Goal: Task Accomplishment & Management: Manage account settings

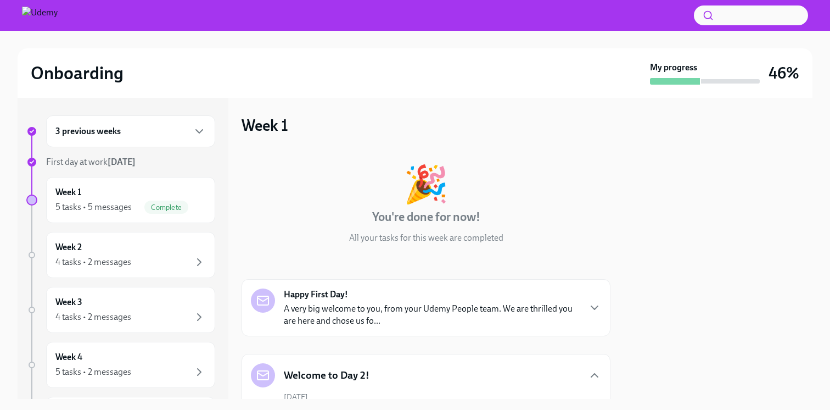
scroll to position [1723, 0]
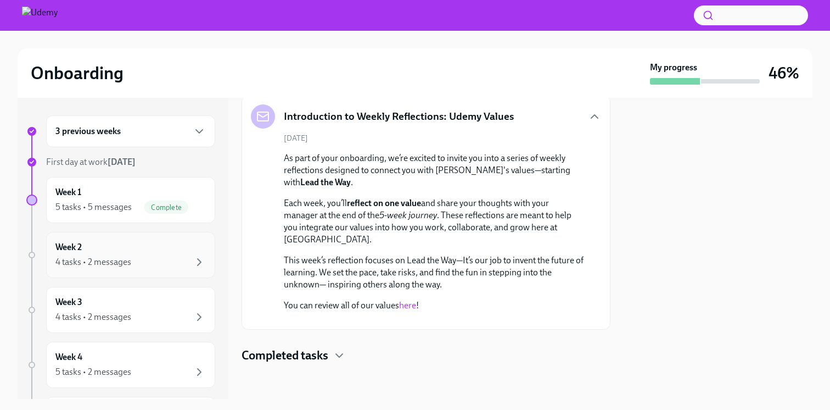
click at [99, 250] on div "Week 2 4 tasks • 2 messages" at bounding box center [130, 254] width 150 height 27
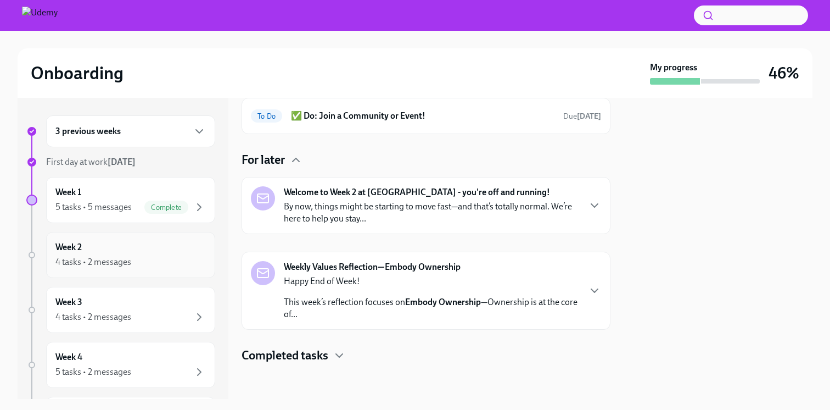
scroll to position [91, 0]
click at [591, 201] on icon "button" at bounding box center [594, 205] width 13 height 13
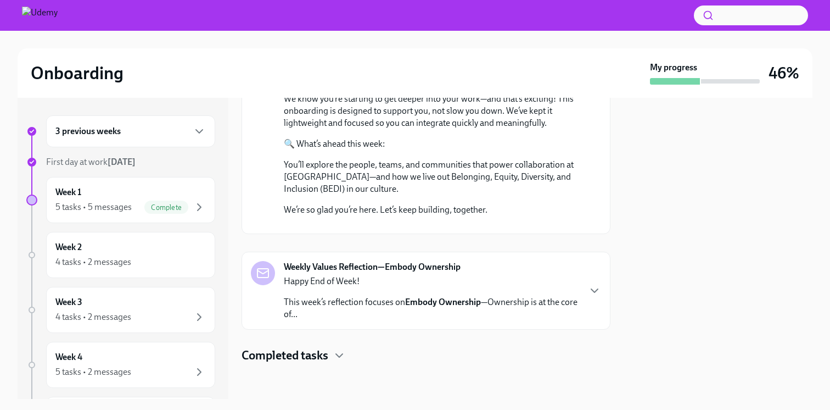
scroll to position [516, 0]
click at [587, 284] on div "Weekly Values Reflection—Embody Ownership Happy End of Week! This week’s reflec…" at bounding box center [426, 290] width 350 height 59
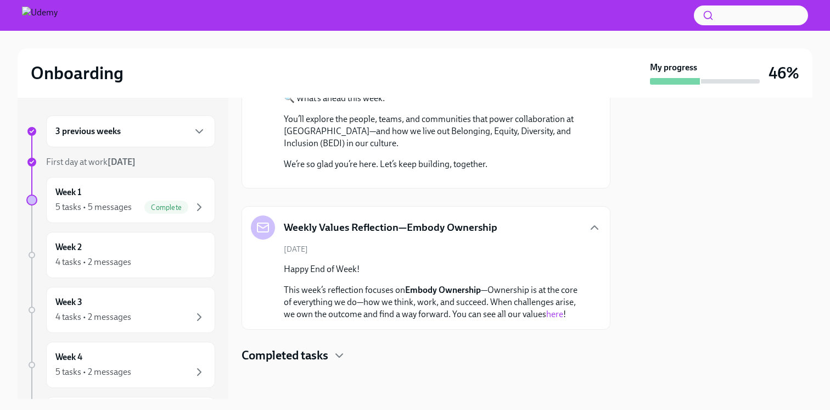
scroll to position [562, 0]
click at [336, 356] on icon "button" at bounding box center [339, 355] width 13 height 13
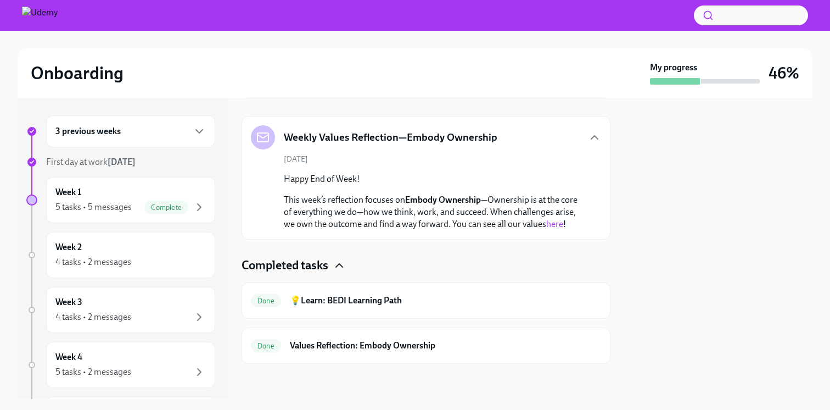
scroll to position [652, 0]
click at [129, 264] on div "4 tasks • 2 messages" at bounding box center [93, 262] width 76 height 12
click at [60, 256] on div "4 tasks • 2 messages" at bounding box center [93, 262] width 76 height 12
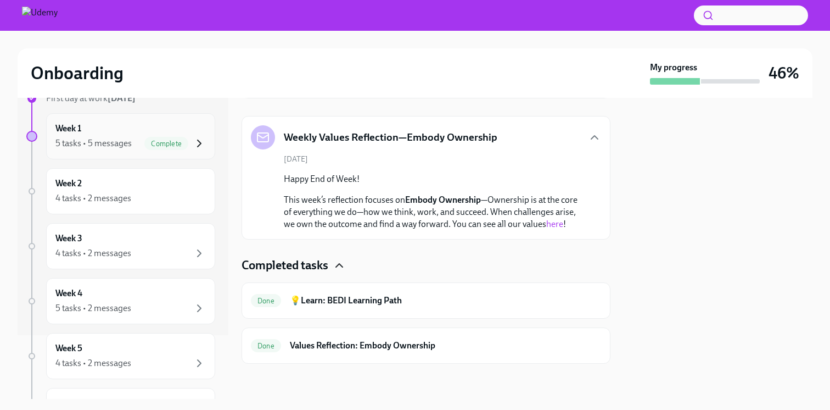
scroll to position [78, 0]
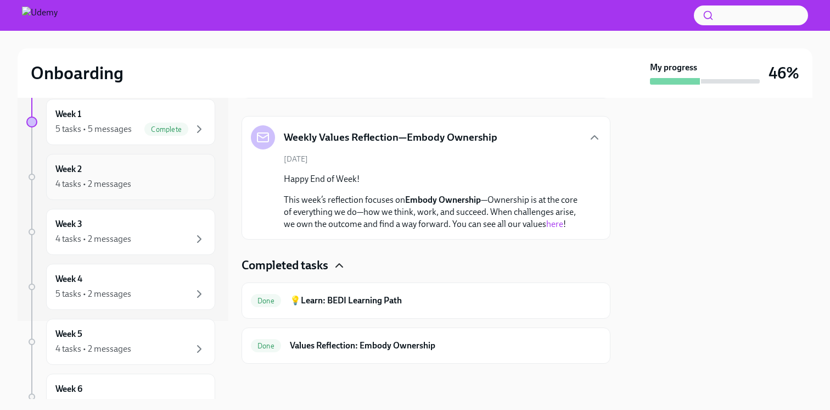
click at [204, 186] on icon "button" at bounding box center [199, 183] width 13 height 13
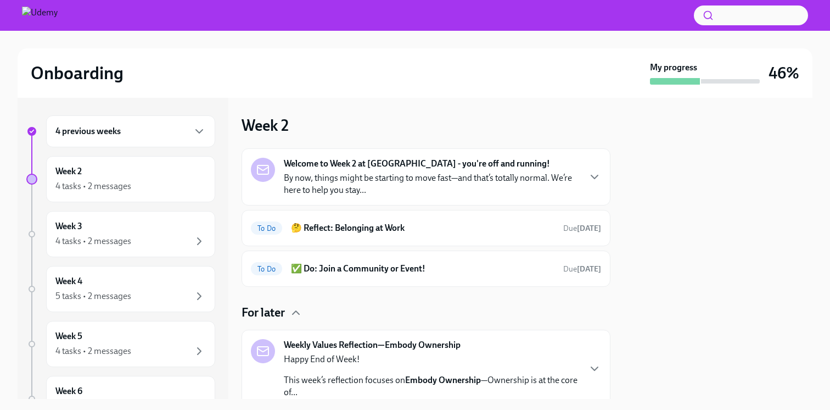
scroll to position [166, 0]
